Goal: Task Accomplishment & Management: Use online tool/utility

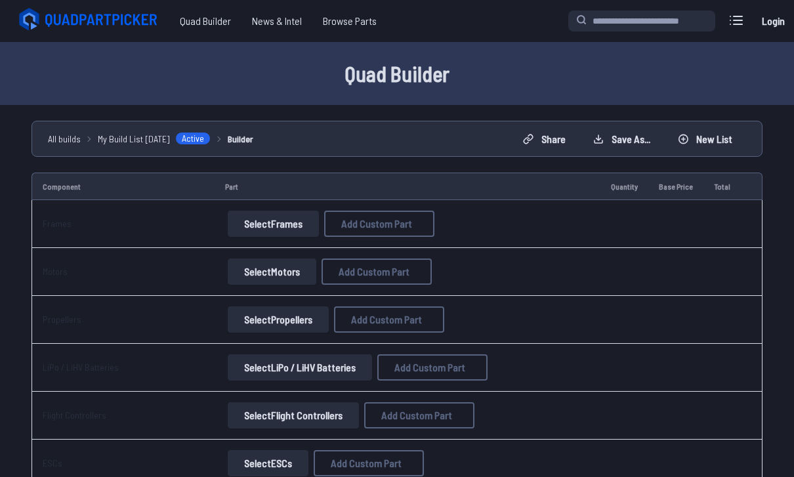
click at [280, 230] on button "Select Frames" at bounding box center [273, 224] width 91 height 26
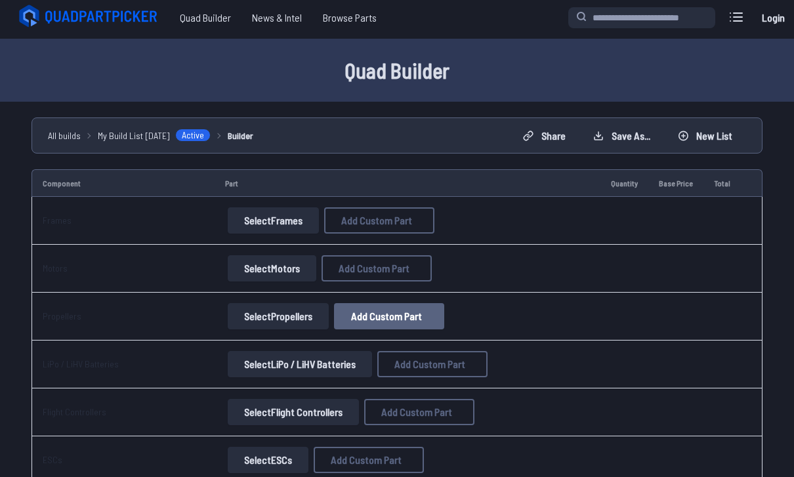
scroll to position [3, 0]
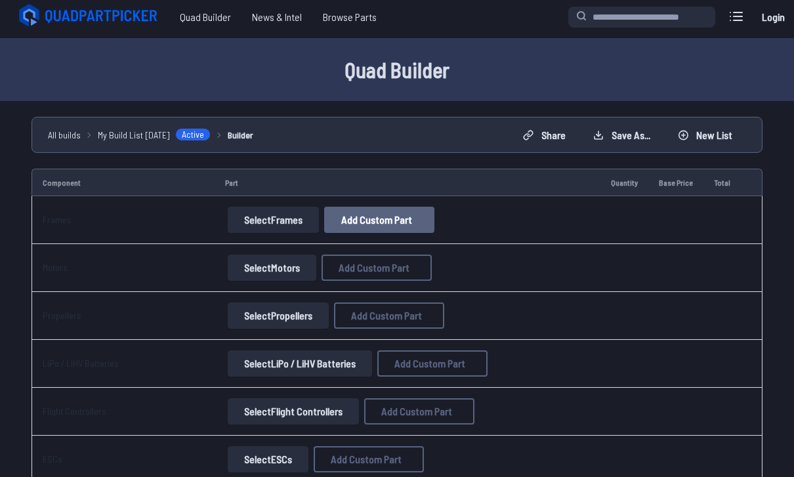
scroll to position [4, 0]
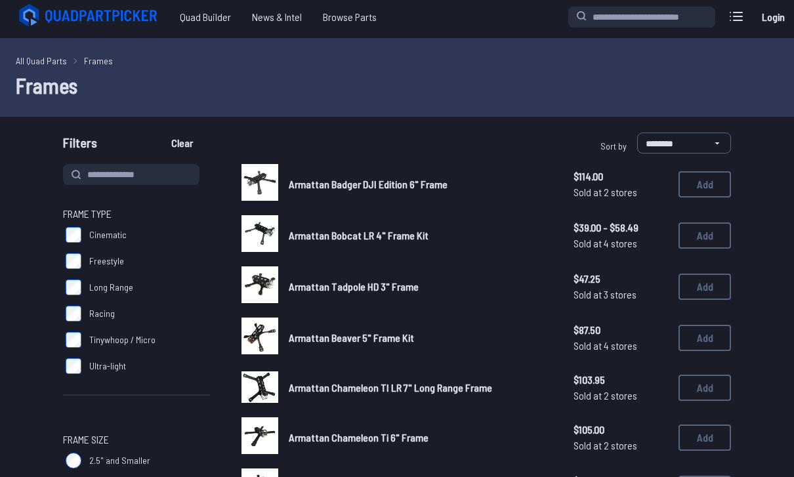
click at [363, 229] on span "Armattan Bobcat LR 4" Frame Kit" at bounding box center [359, 235] width 140 height 12
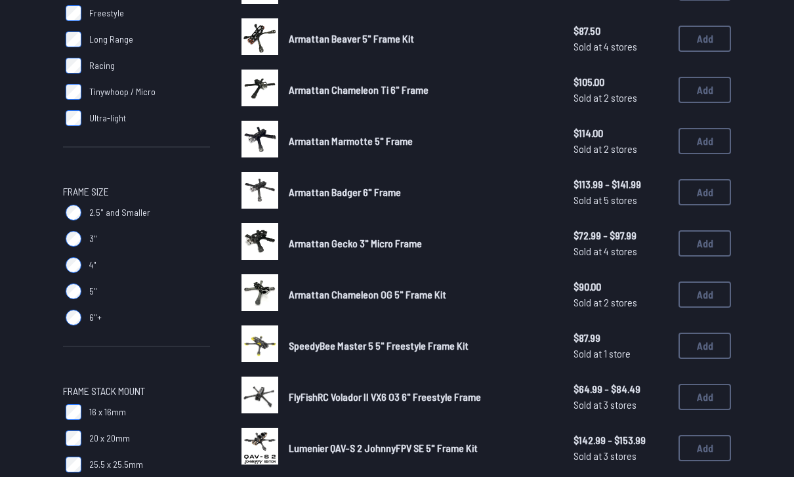
scroll to position [252, 0]
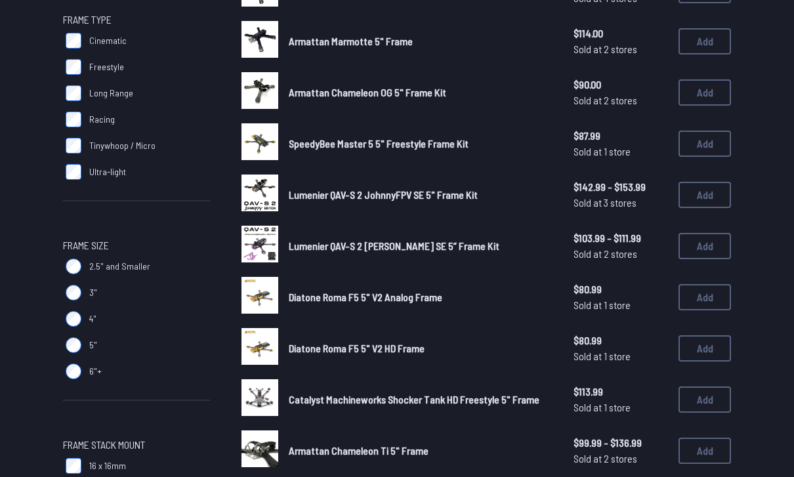
scroll to position [197, 0]
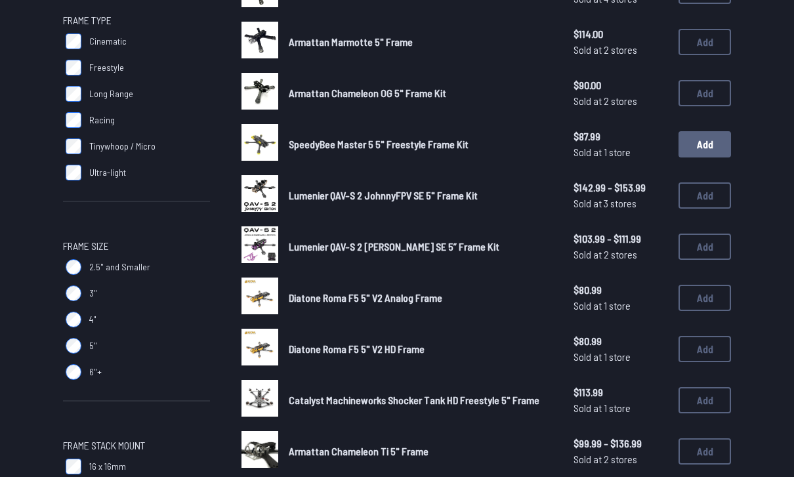
click at [715, 142] on button "Add" at bounding box center [705, 145] width 53 height 26
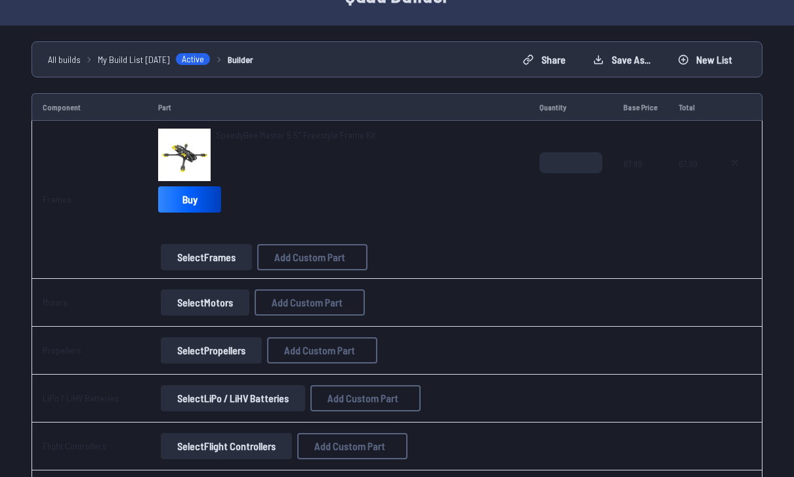
scroll to position [80, 0]
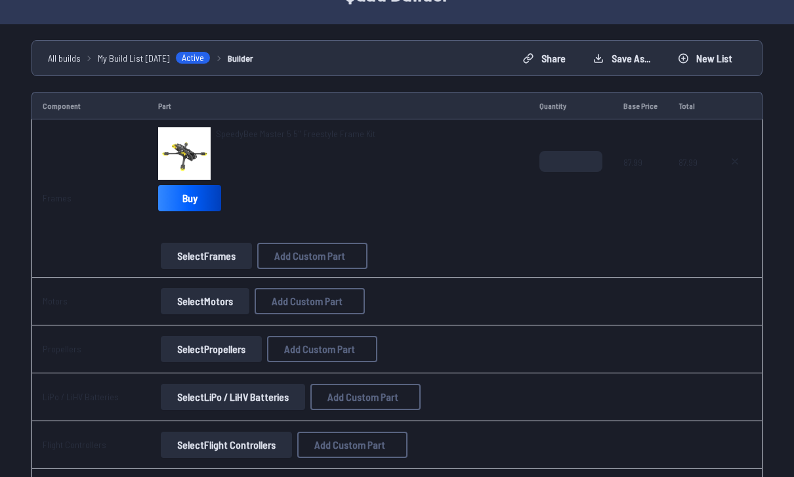
click at [230, 302] on button "Select Motors" at bounding box center [205, 302] width 89 height 26
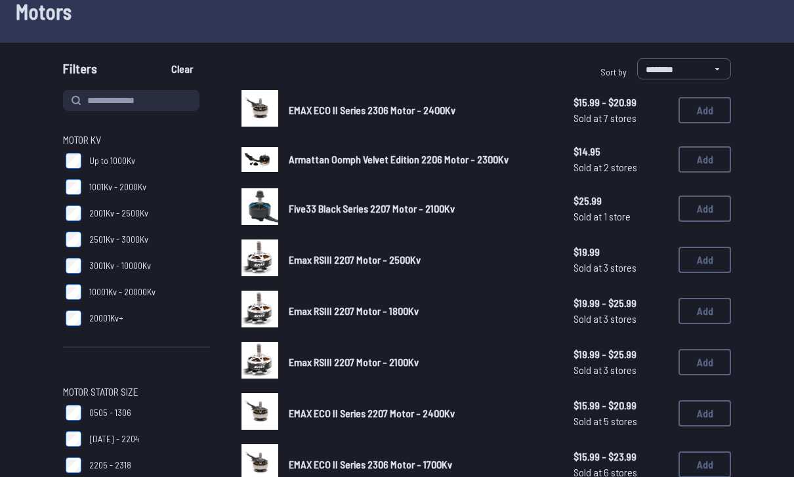
scroll to position [76, 0]
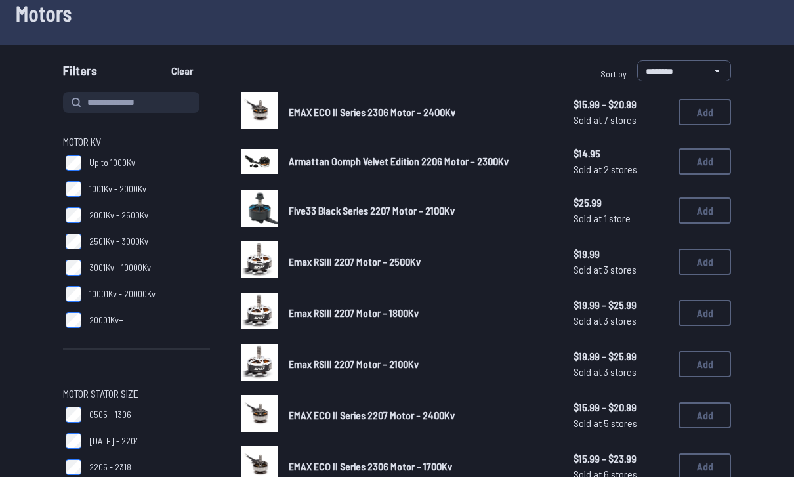
click at [85, 192] on label "1001Kv - 2000Kv" at bounding box center [136, 189] width 147 height 26
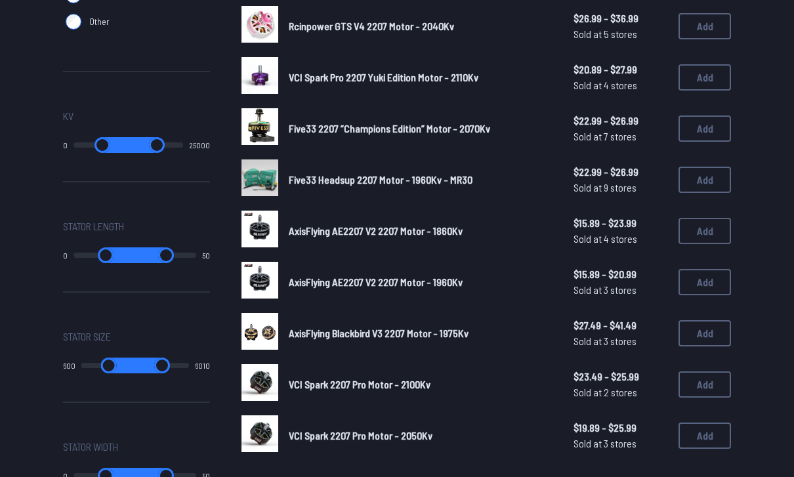
scroll to position [721, 0]
drag, startPoint x: 173, startPoint y: 150, endPoint x: 118, endPoint y: 148, distance: 55.2
type input "*****"
click at [116, 149] on div "0 12500" at bounding box center [136, 145] width 147 height 16
drag, startPoint x: 138, startPoint y: 146, endPoint x: 110, endPoint y: 144, distance: 28.3
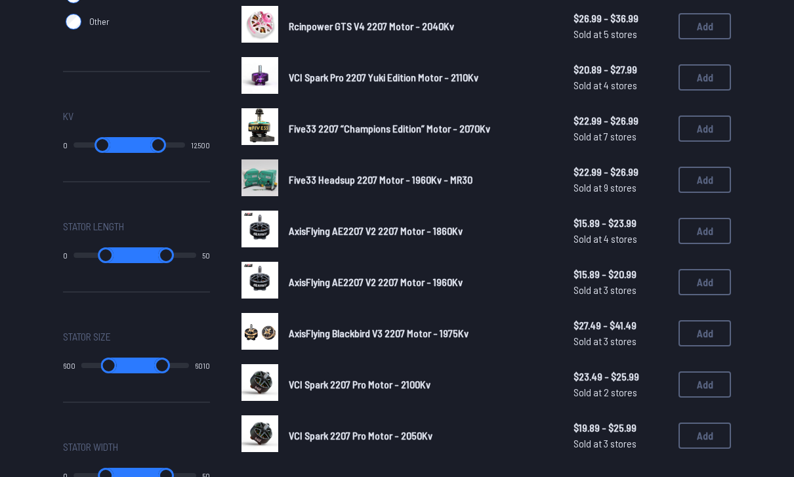
click at [110, 144] on div "0 12500" at bounding box center [136, 145] width 147 height 16
drag, startPoint x: 138, startPoint y: 144, endPoint x: 110, endPoint y: 144, distance: 28.2
click at [110, 144] on div "0 12500" at bounding box center [136, 145] width 147 height 16
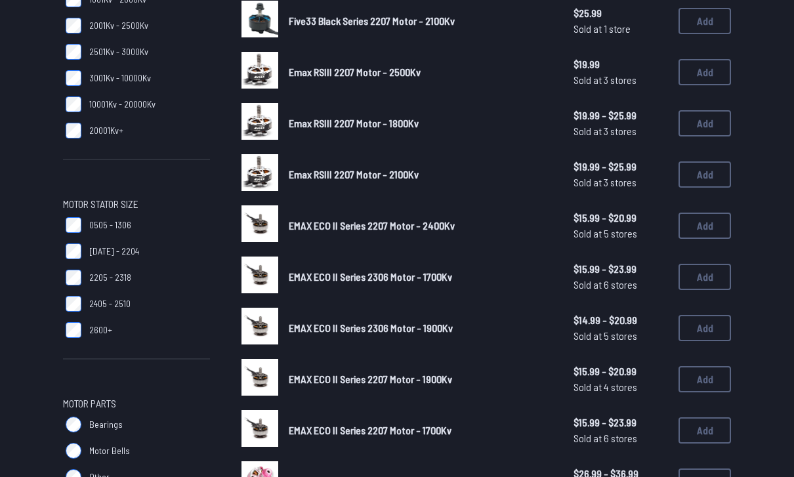
type input "*****"
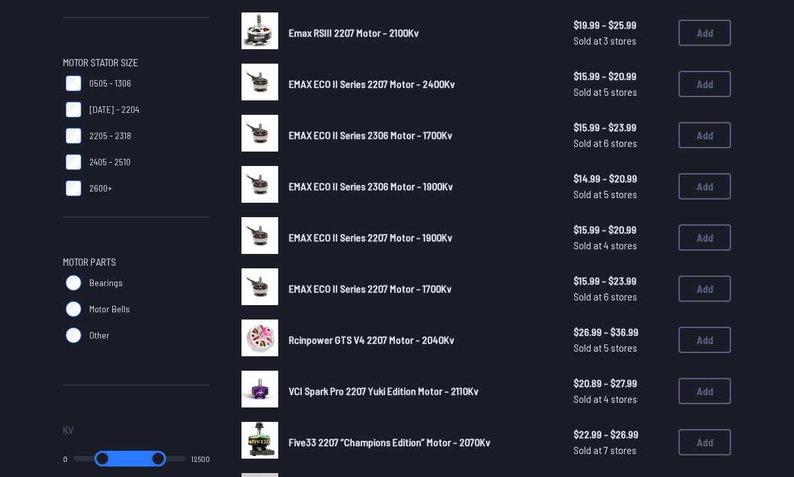
scroll to position [0, 0]
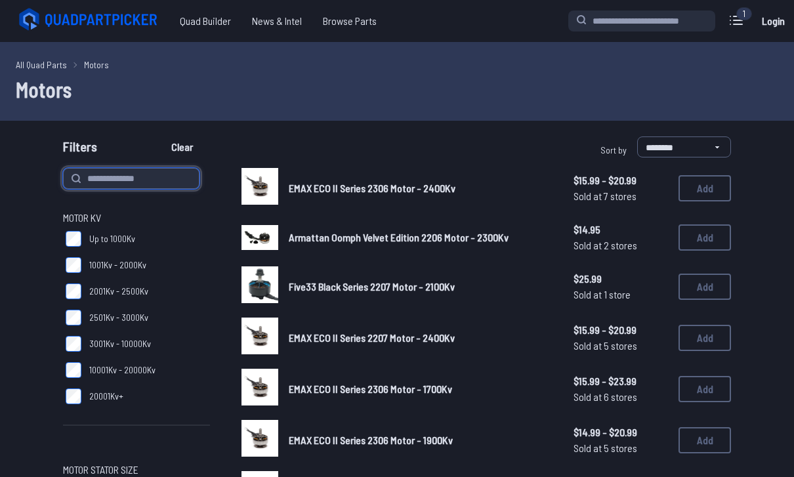
click at [133, 183] on input at bounding box center [131, 178] width 137 height 21
type input "*******"
click at [184, 147] on button "Clear" at bounding box center [182, 147] width 44 height 21
type input "*******"
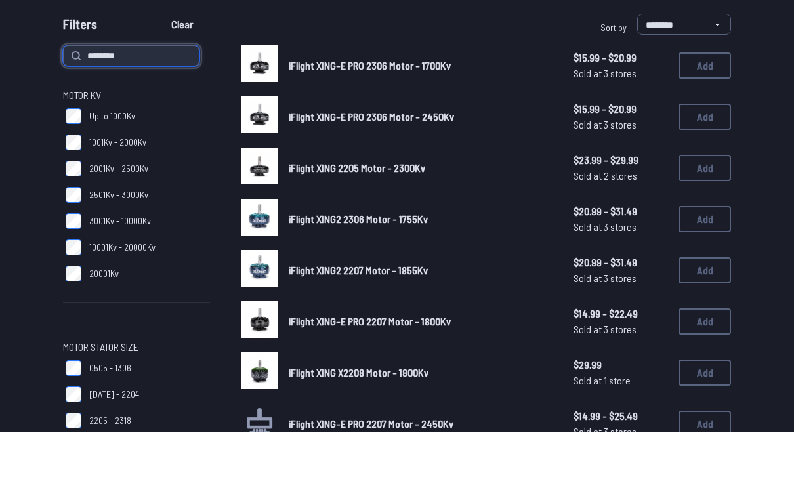
scroll to position [79, 0]
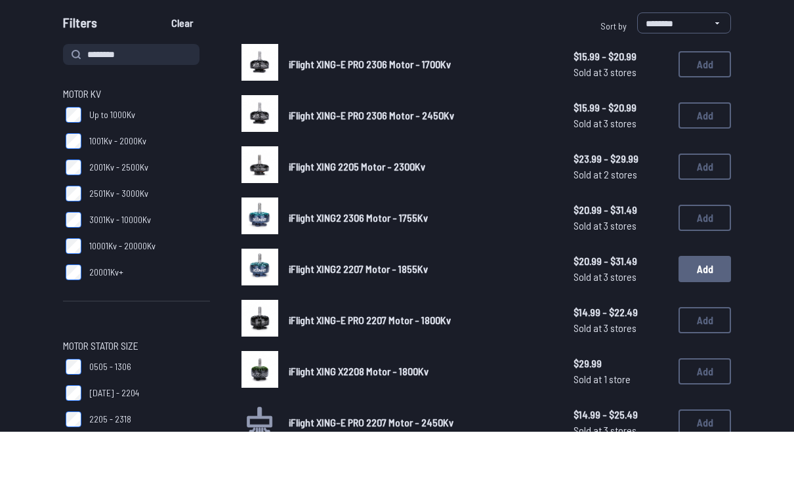
click at [700, 301] on button "Add" at bounding box center [705, 314] width 53 height 26
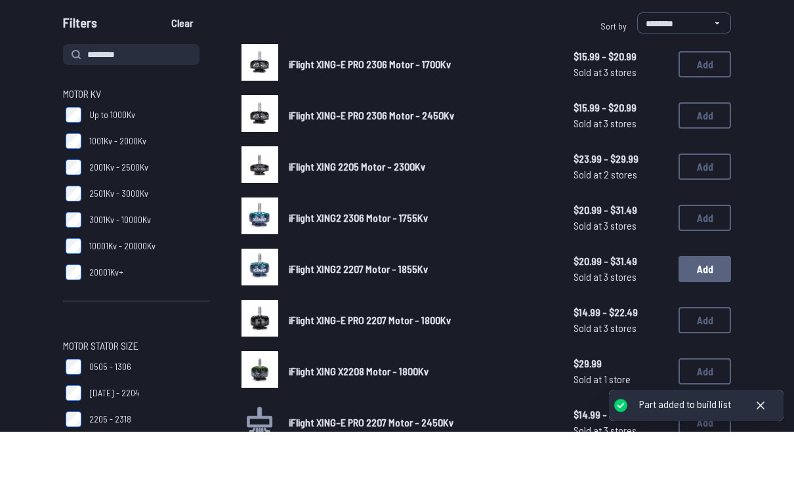
scroll to position [124, 0]
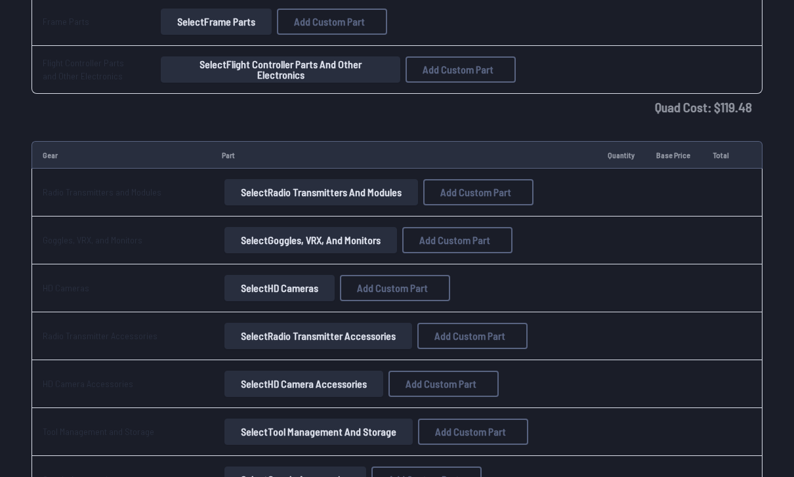
scroll to position [1046, 0]
click at [305, 234] on button "Select Goggles, VRX, and Monitors" at bounding box center [310, 240] width 173 height 26
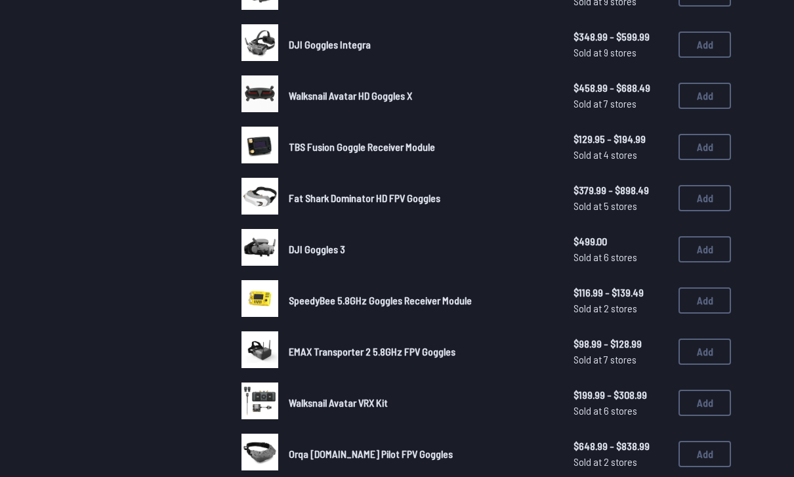
scroll to position [506, 0]
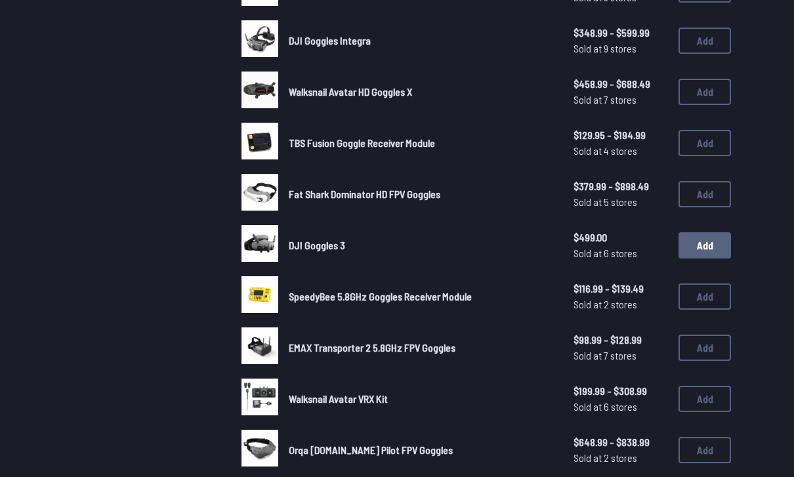
click at [688, 232] on button "Add" at bounding box center [705, 245] width 53 height 26
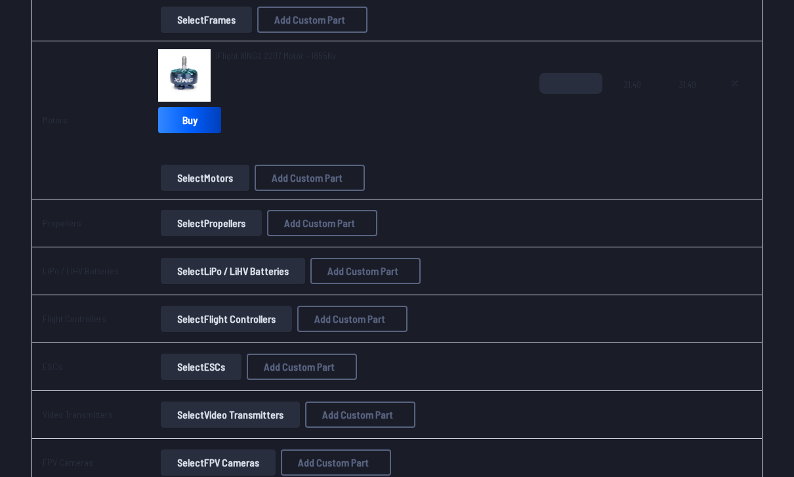
scroll to position [317, 0]
click at [210, 223] on button "Select Propellers" at bounding box center [211, 223] width 101 height 26
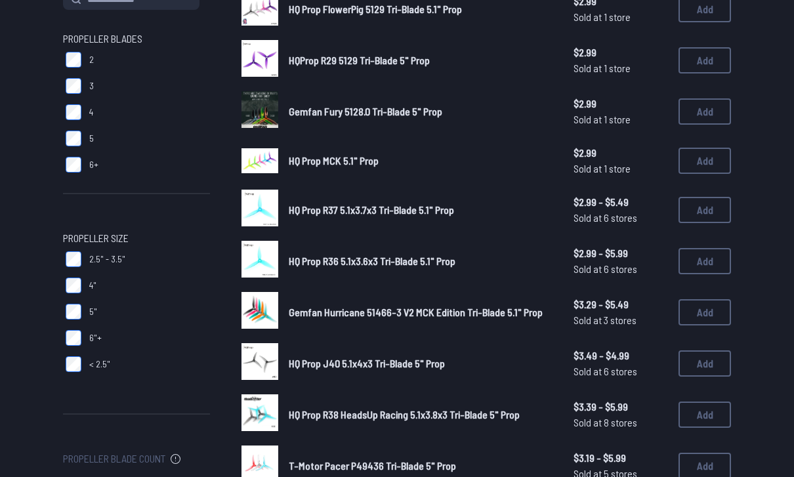
scroll to position [183, 0]
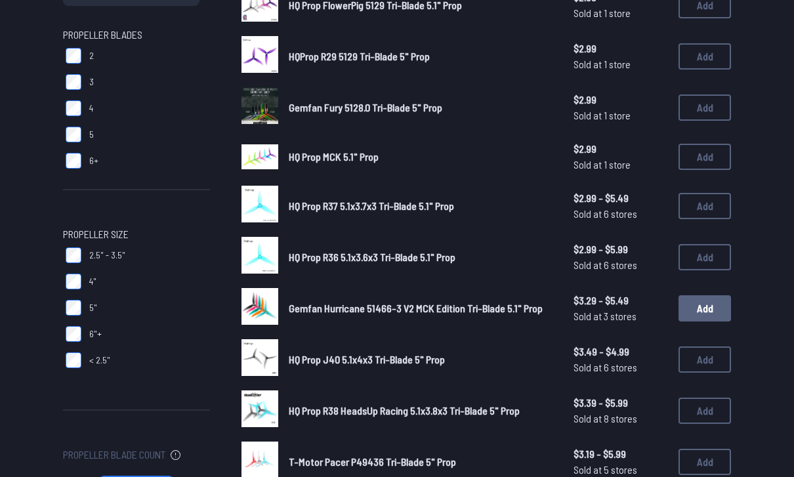
click at [700, 295] on button "Add" at bounding box center [705, 308] width 53 height 26
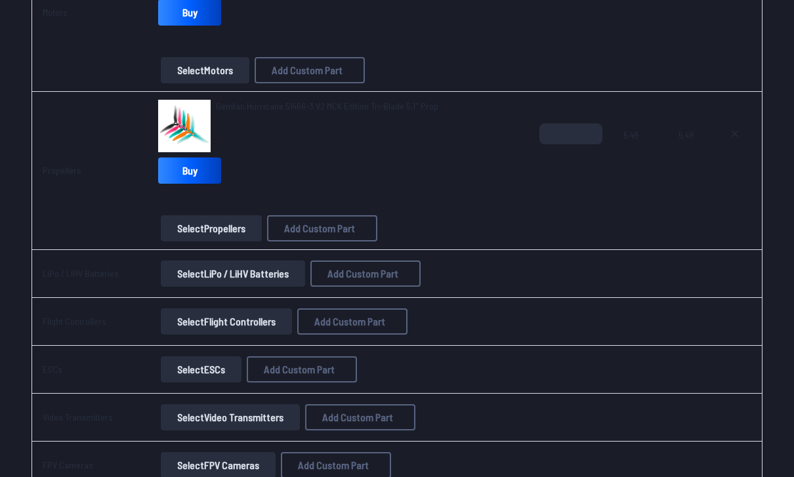
scroll to position [425, 0]
click at [284, 273] on button "Select LiPo / LiHV Batteries" at bounding box center [233, 274] width 144 height 26
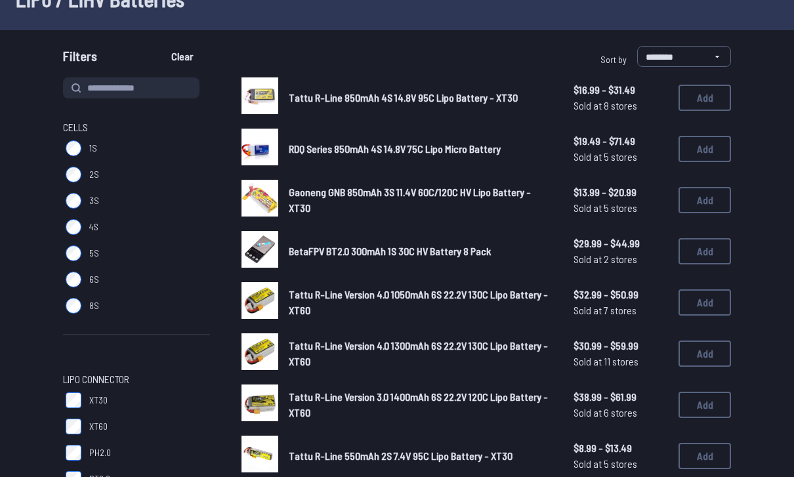
scroll to position [107, 0]
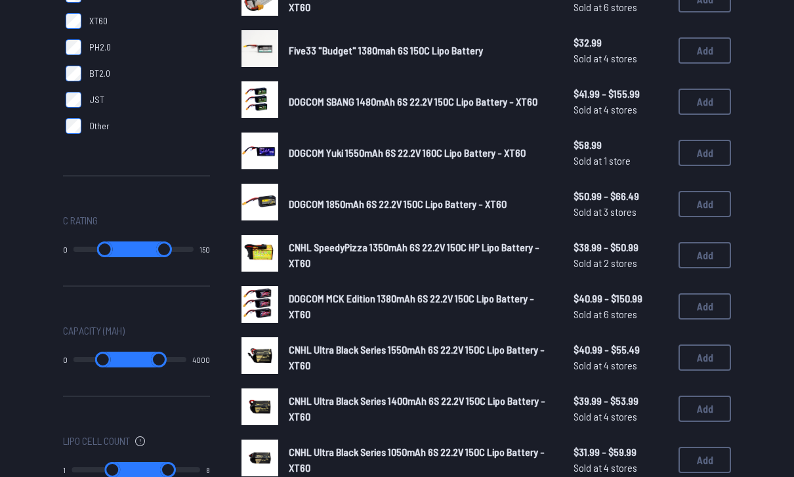
scroll to position [511, 0]
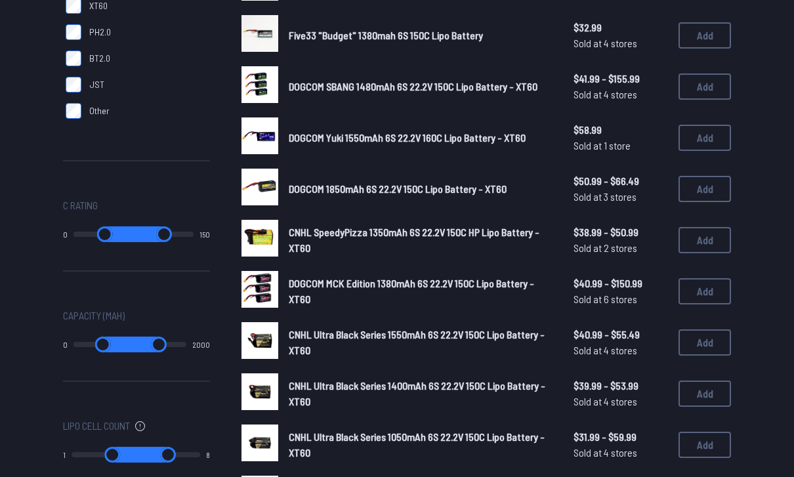
type input "****"
drag, startPoint x: 181, startPoint y: 341, endPoint x: 394, endPoint y: 341, distance: 213.3
click at [394, 341] on div "Cells 1S 2S 3S 4S 5S 6S 8S LiPo Connector XT30 XT60 PH2.0 BT2.0 JST Other C Rat…" at bounding box center [397, 190] width 668 height 1066
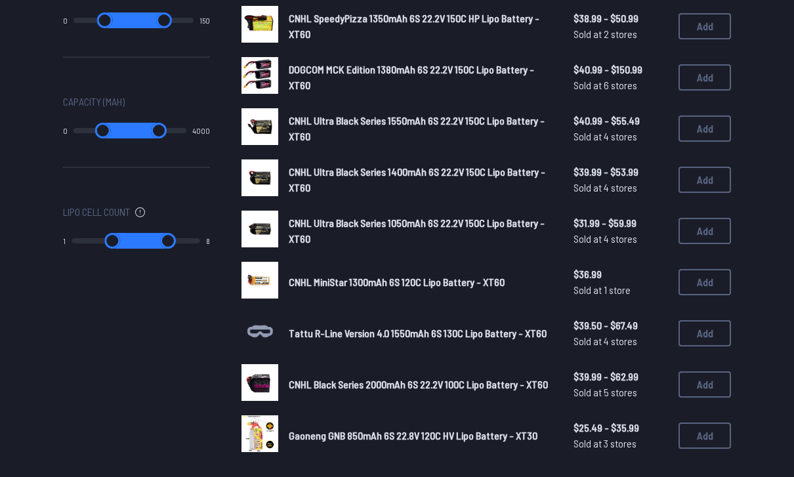
scroll to position [724, 0]
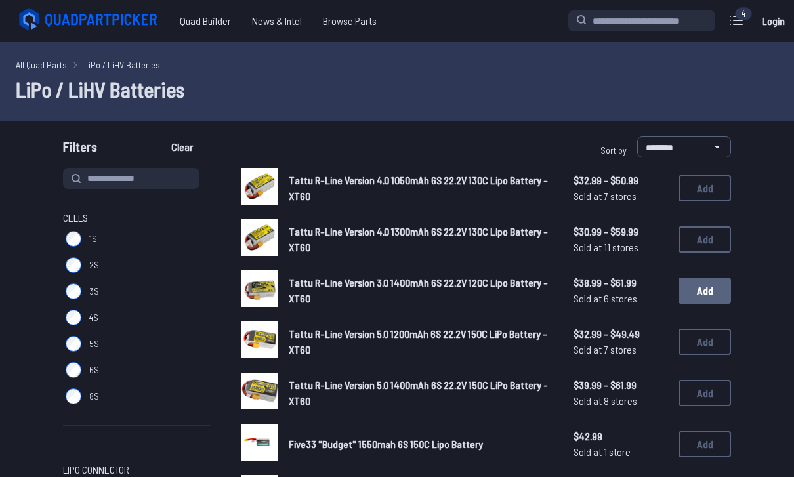
click at [709, 289] on button "Add" at bounding box center [705, 291] width 53 height 26
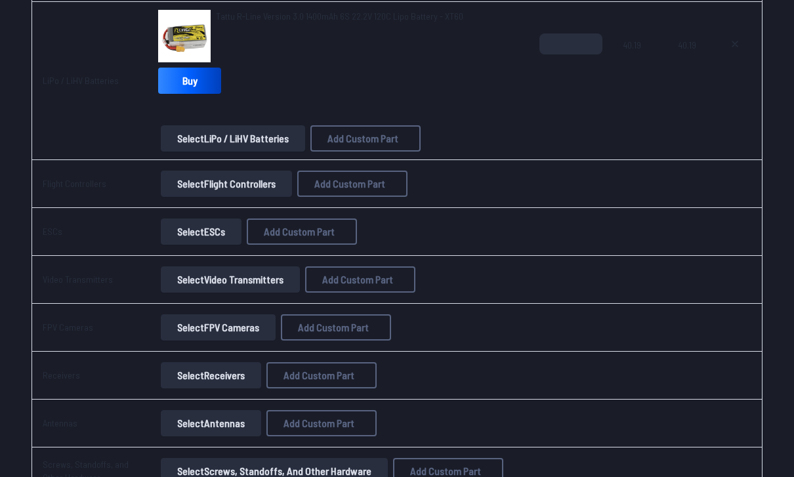
scroll to position [692, 0]
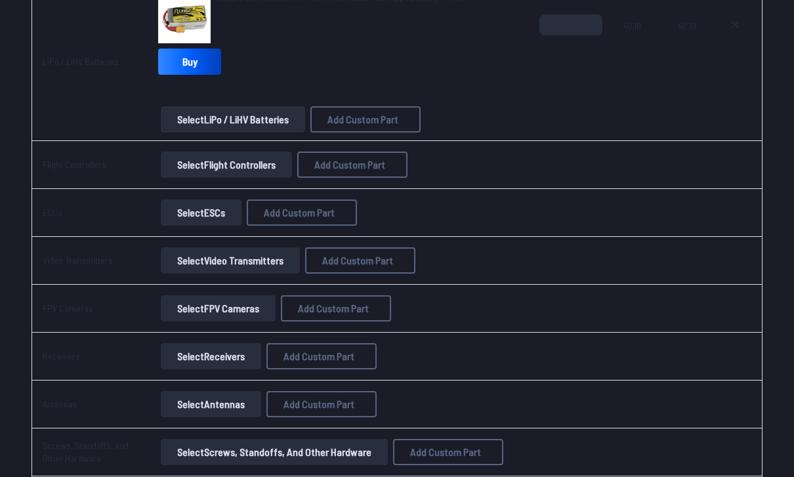
click at [252, 162] on button "Select Flight Controllers" at bounding box center [226, 165] width 131 height 26
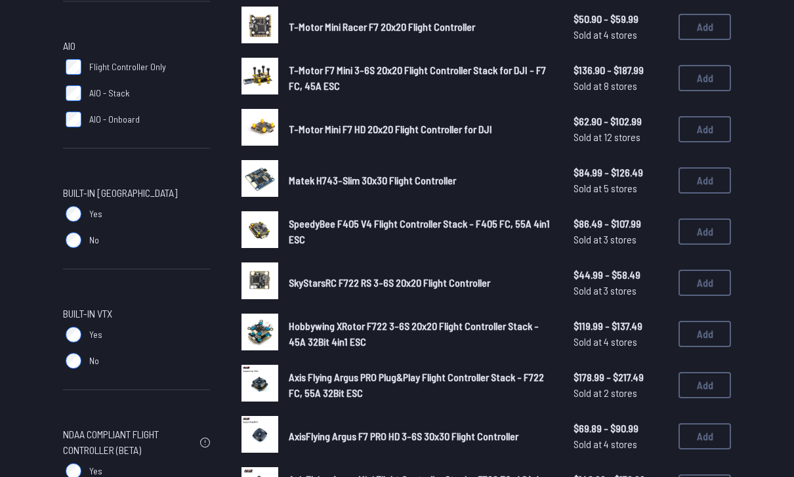
scroll to position [570, 0]
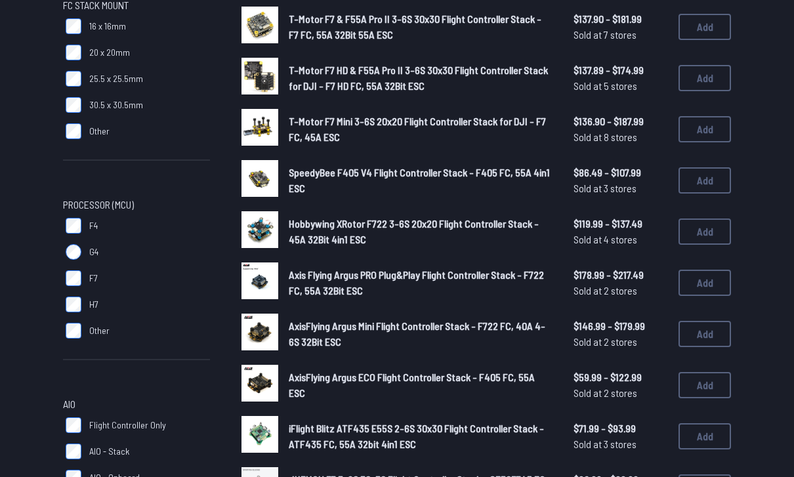
scroll to position [213, 0]
click at [706, 177] on button "Add" at bounding box center [705, 180] width 53 height 26
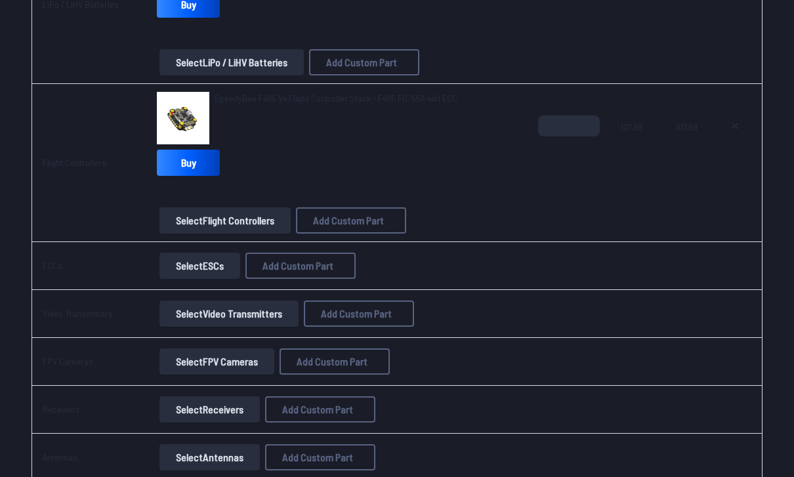
scroll to position [750, 0]
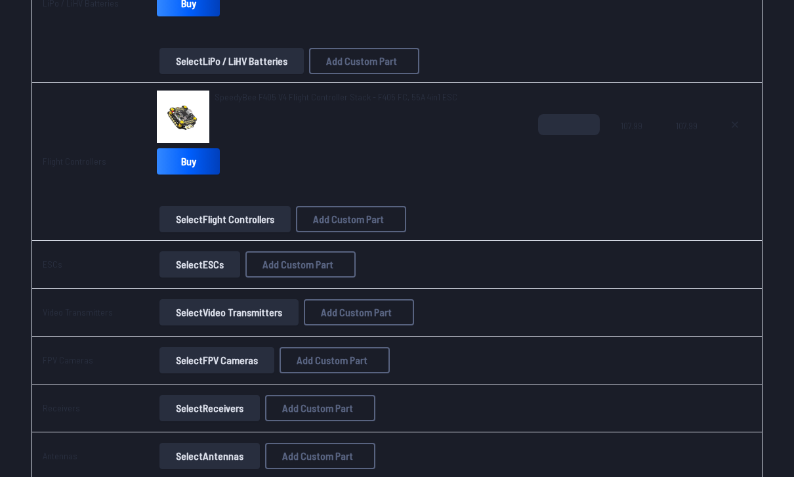
click at [224, 310] on button "Select Video Transmitters" at bounding box center [229, 313] width 139 height 26
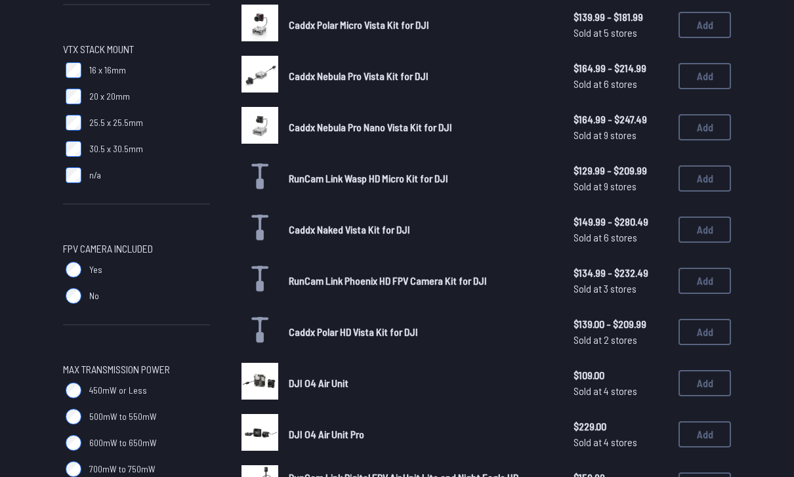
scroll to position [375, 0]
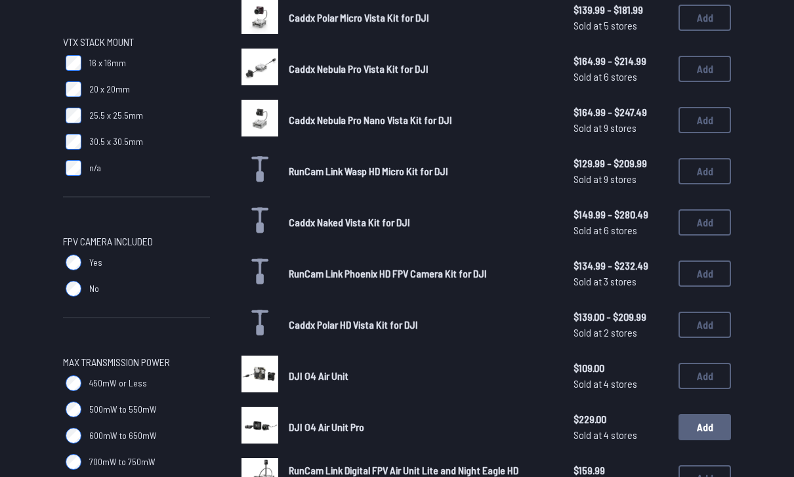
click at [712, 414] on button "Add" at bounding box center [705, 427] width 53 height 26
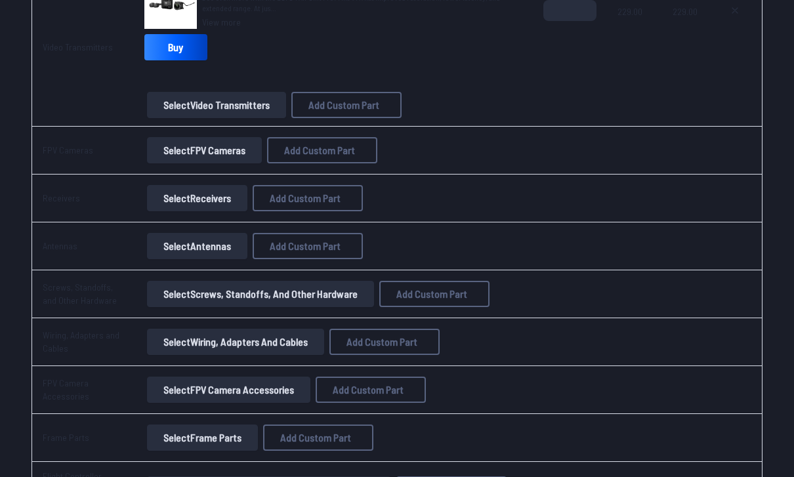
scroll to position [1076, 0]
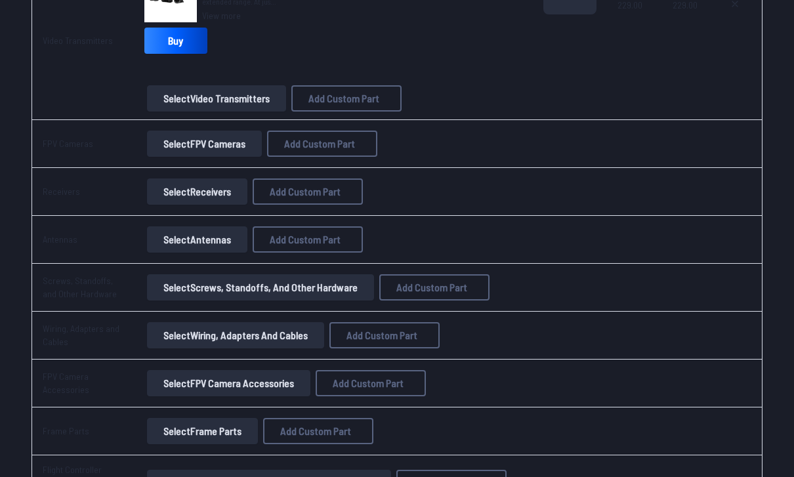
click at [242, 193] on button "Select Receivers" at bounding box center [197, 192] width 100 height 26
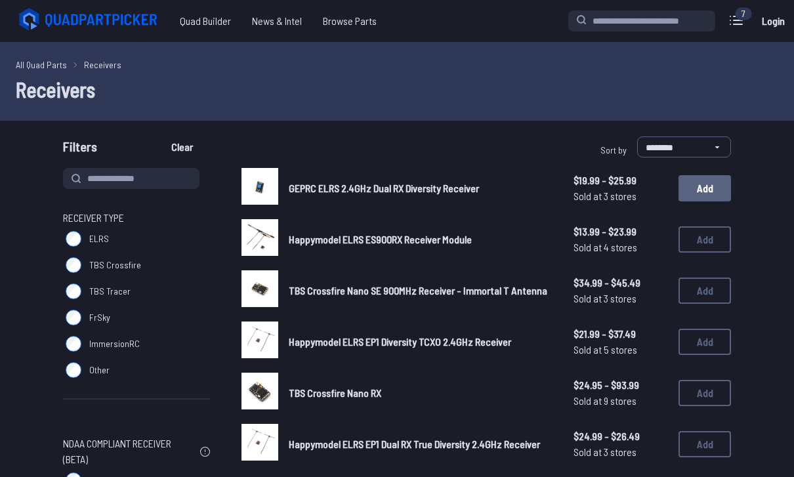
click at [698, 198] on button "Add" at bounding box center [705, 188] width 53 height 26
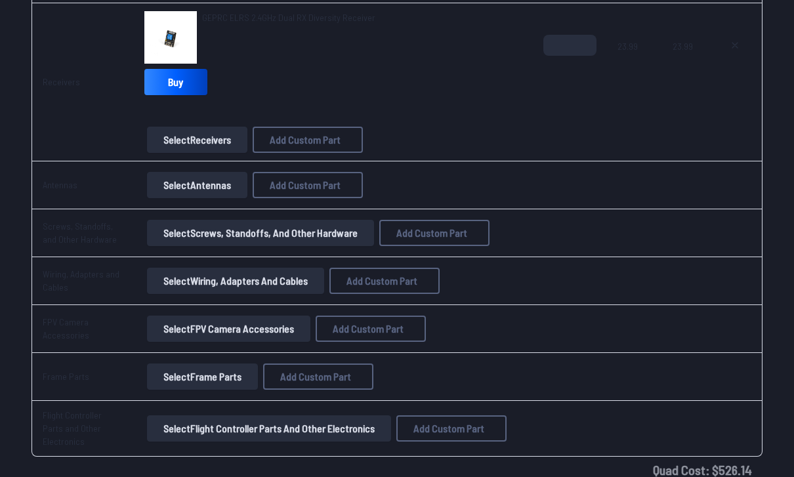
scroll to position [1266, 0]
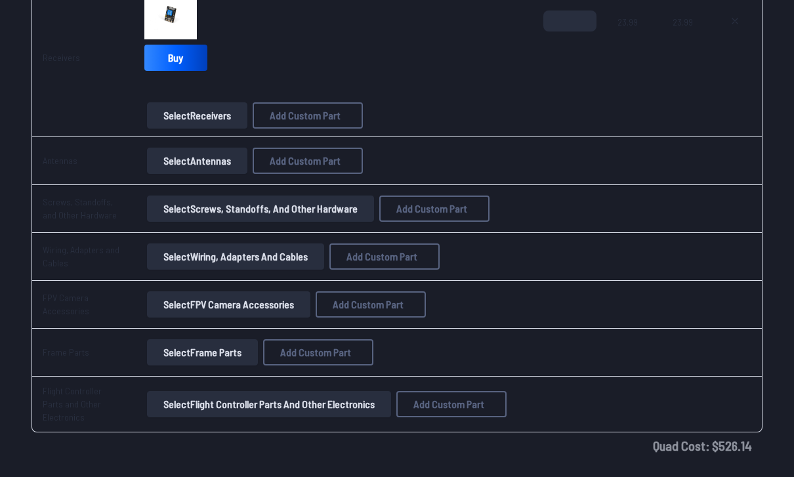
click at [197, 154] on button "Select Antennas" at bounding box center [197, 161] width 100 height 26
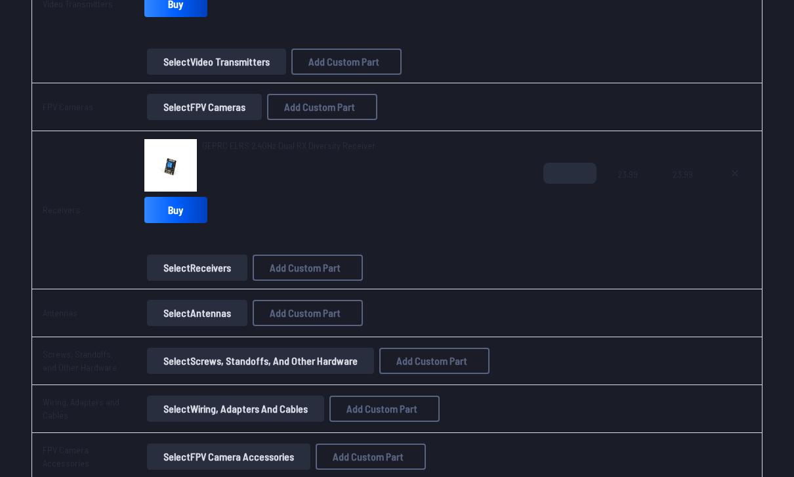
scroll to position [1004, 0]
